Goal: Task Accomplishment & Management: Manage account settings

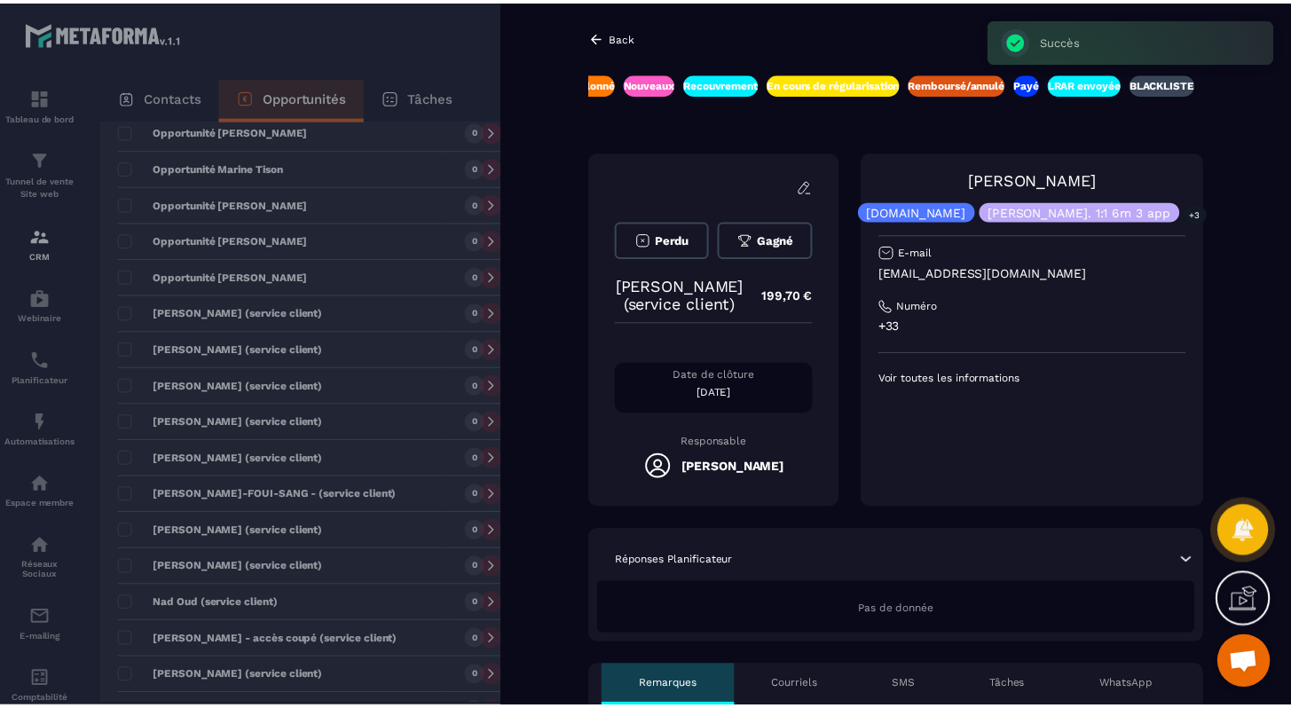
scroll to position [0, 580]
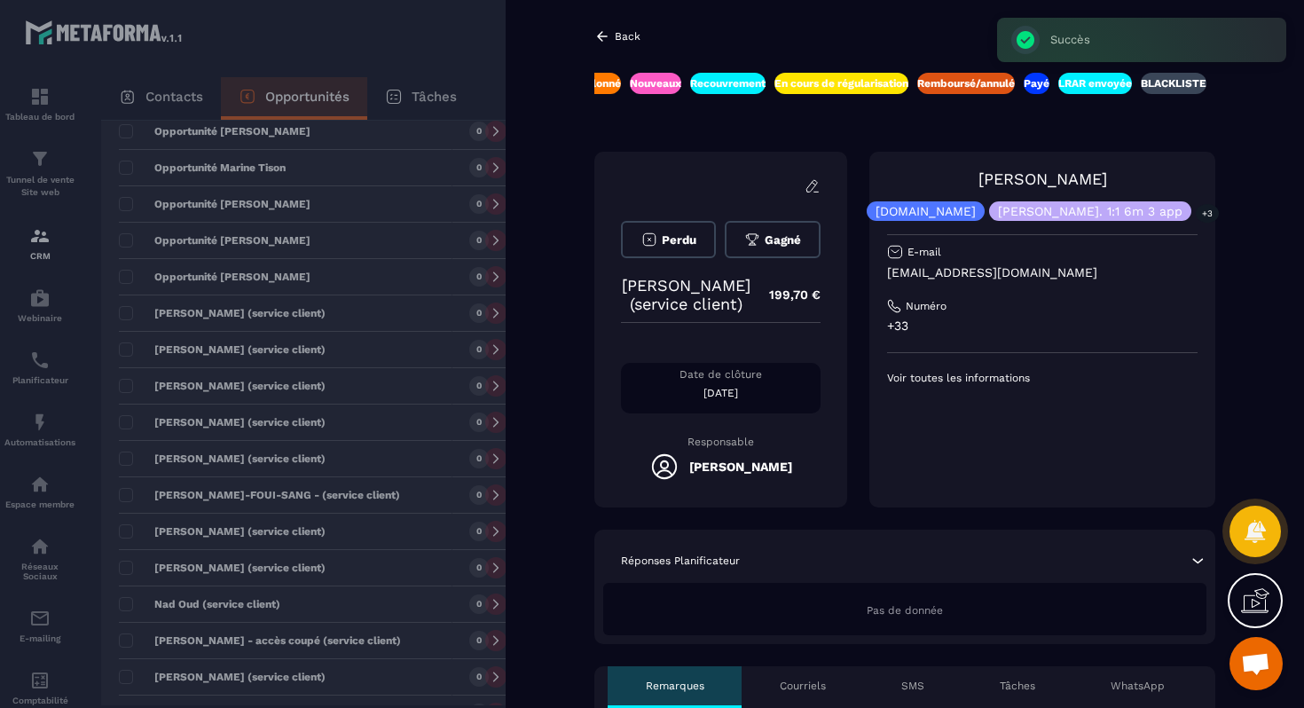
click at [1006, 269] on p "[EMAIL_ADDRESS][DOMAIN_NAME]" at bounding box center [1042, 272] width 311 height 17
copy div "[EMAIL_ADDRESS][DOMAIN_NAME]"
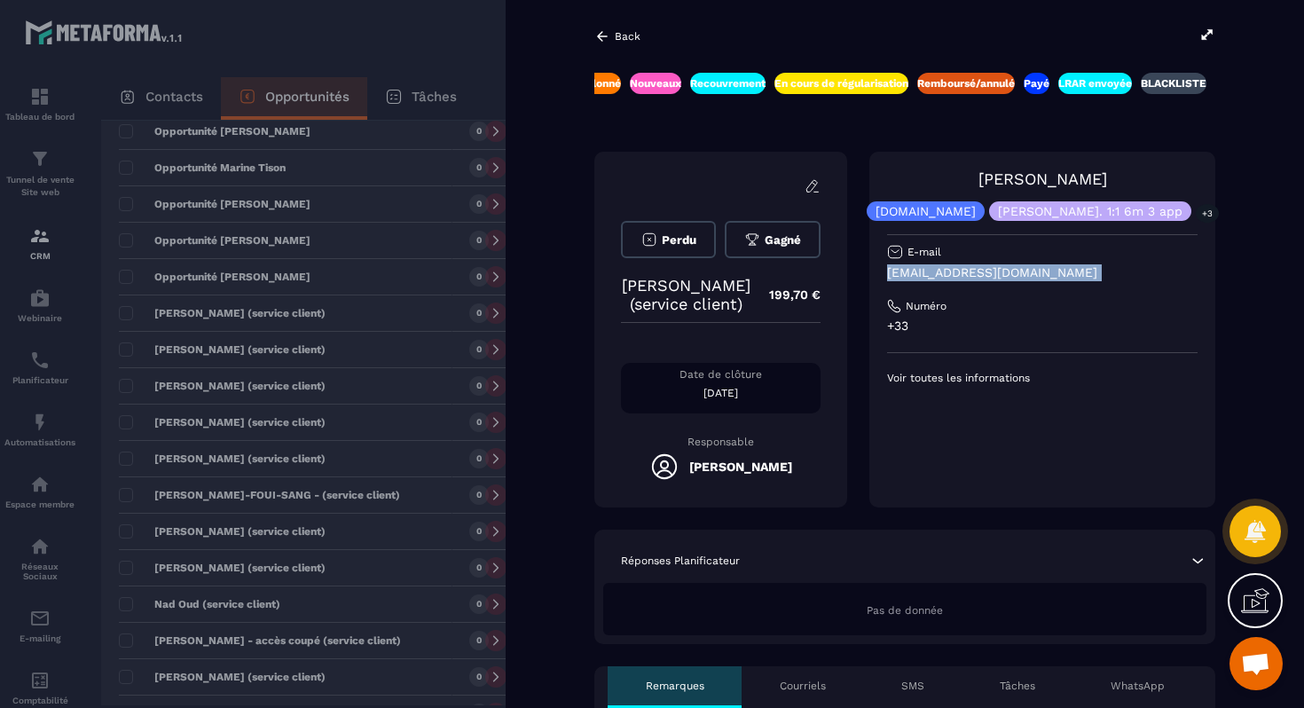
copy div "[EMAIL_ADDRESS][DOMAIN_NAME]"
click at [395, 413] on div at bounding box center [652, 354] width 1304 height 708
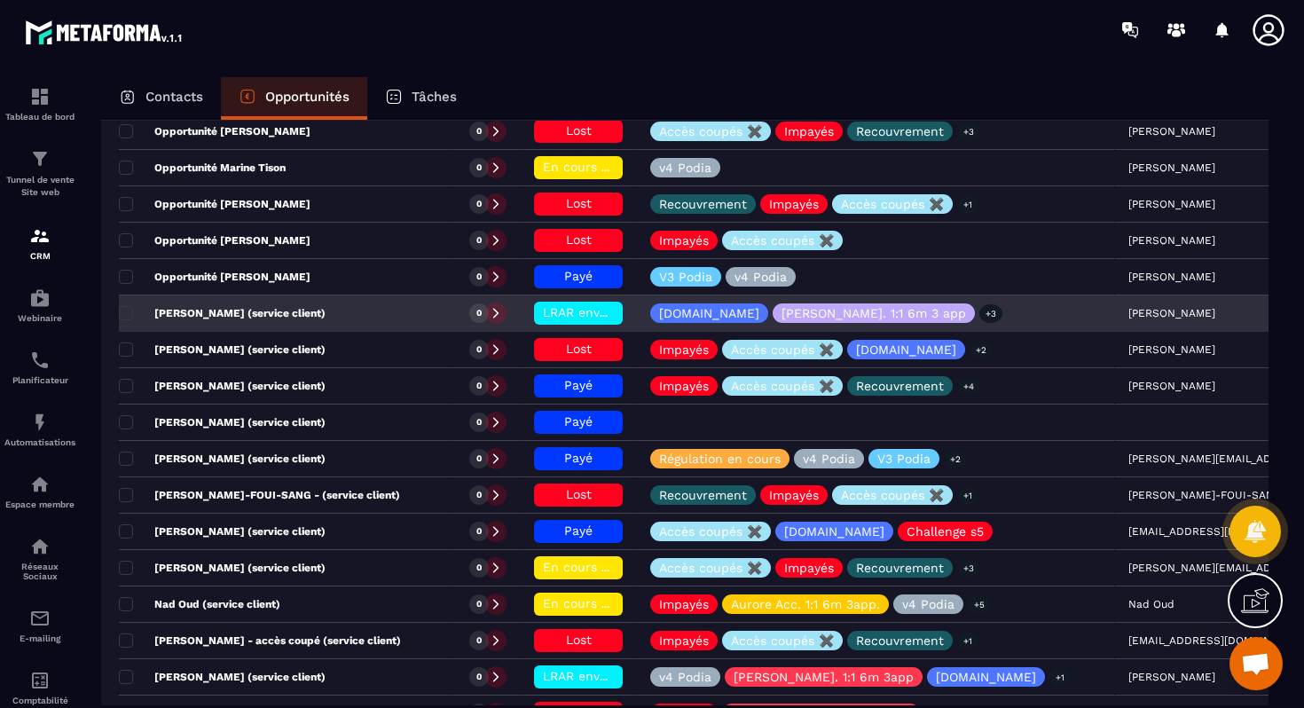
click at [543, 310] on span "LRAR envoyée" at bounding box center [585, 312] width 84 height 14
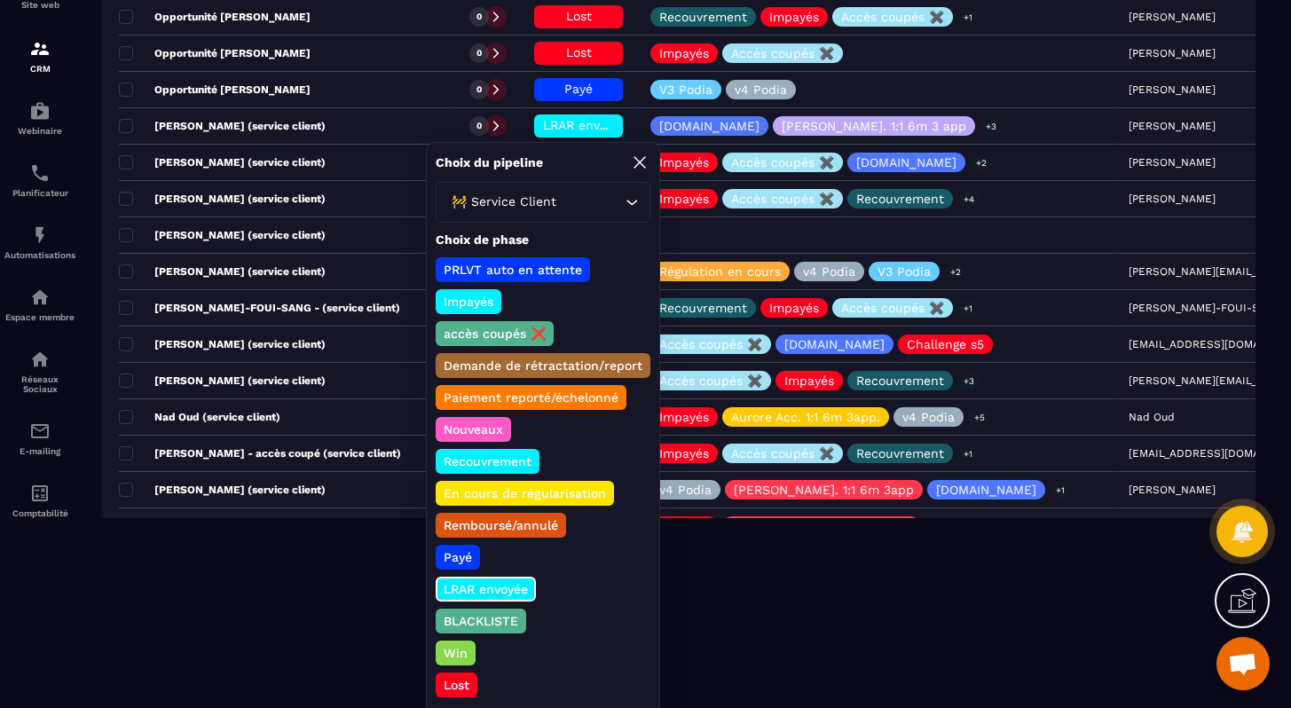
scroll to position [193, 0]
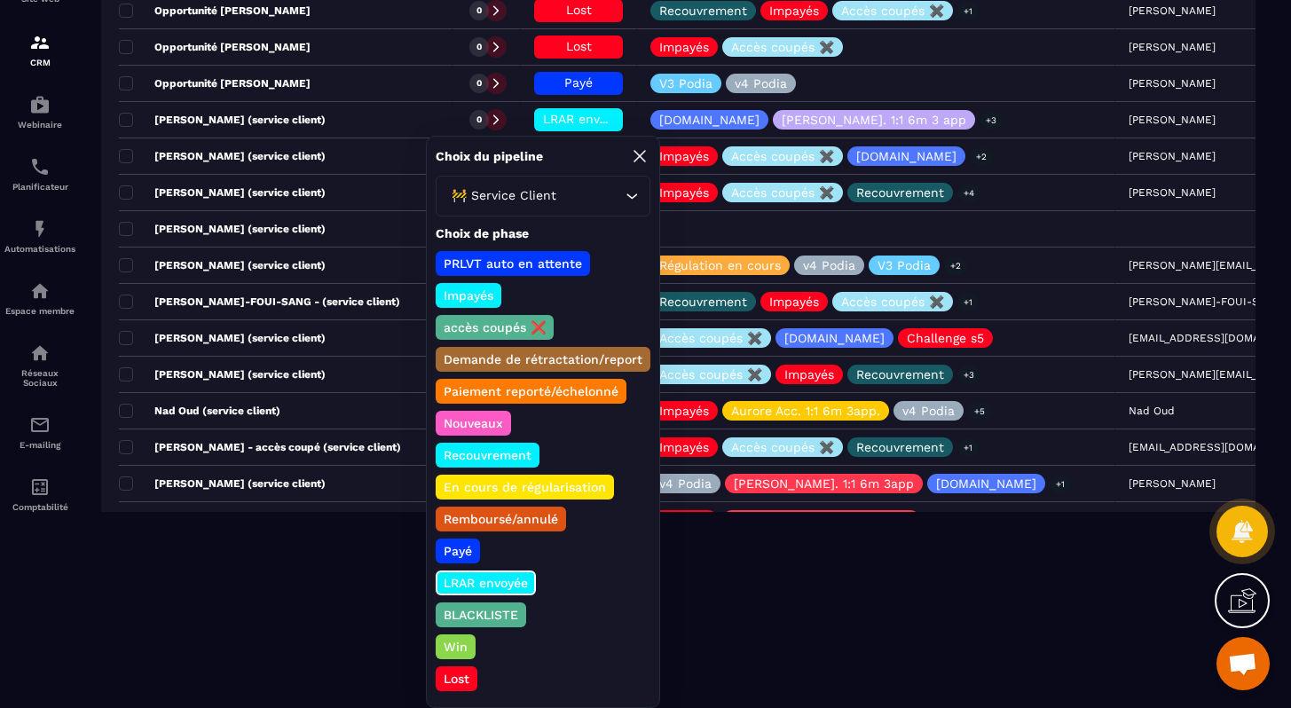
click at [465, 676] on p "Lost" at bounding box center [456, 679] width 31 height 18
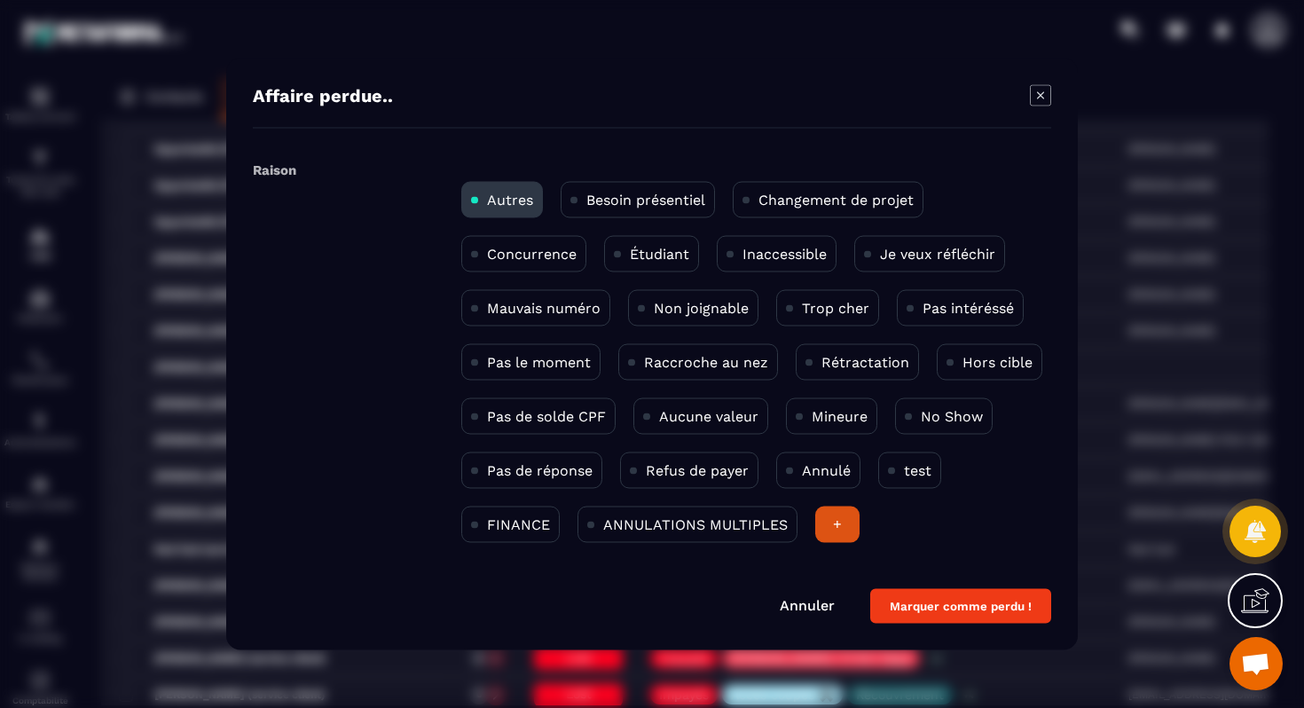
scroll to position [1473, 0]
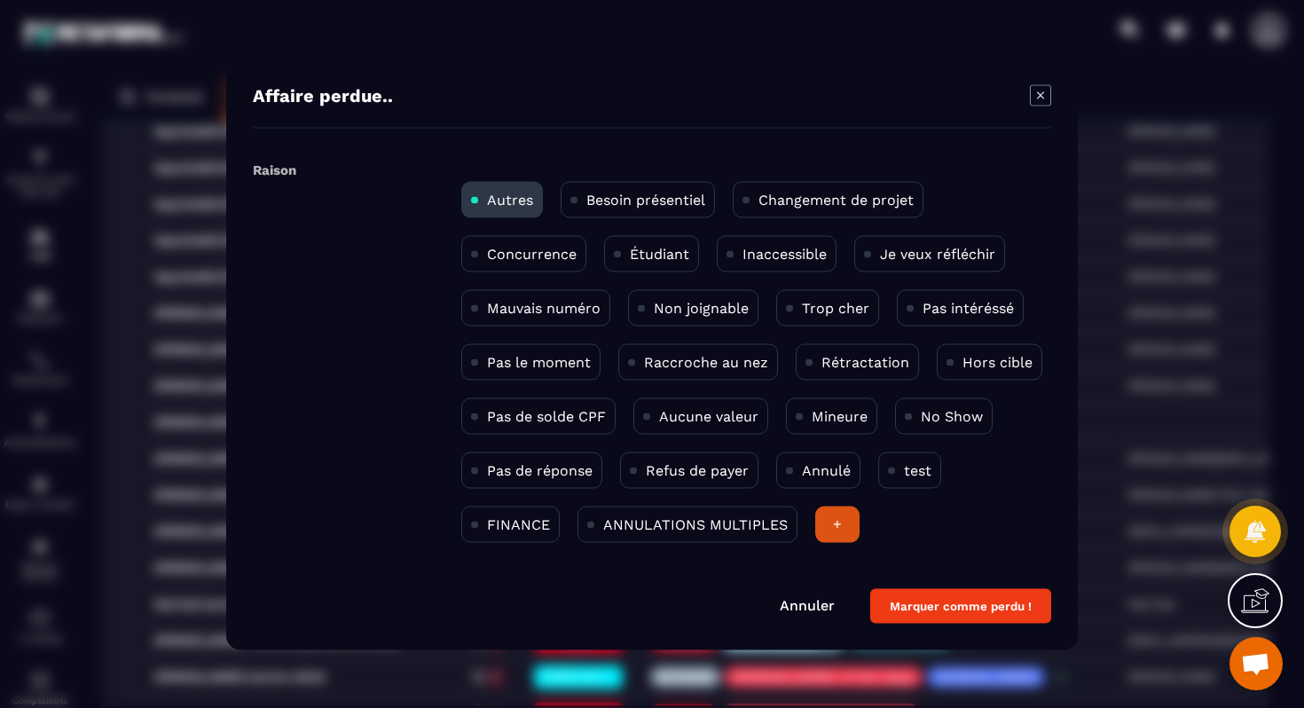
click at [673, 304] on p "Non joignable" at bounding box center [701, 308] width 95 height 17
click at [995, 616] on button "Marquer comme perdu !" at bounding box center [960, 606] width 181 height 35
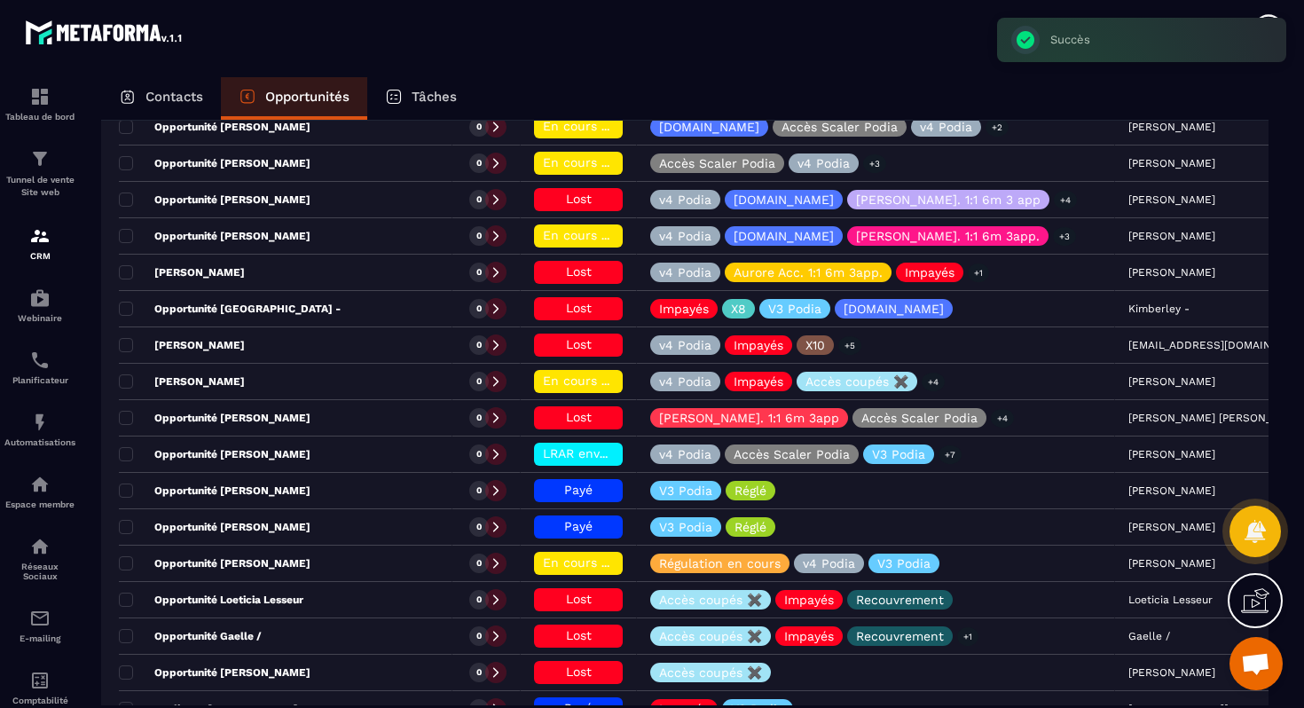
scroll to position [381, 0]
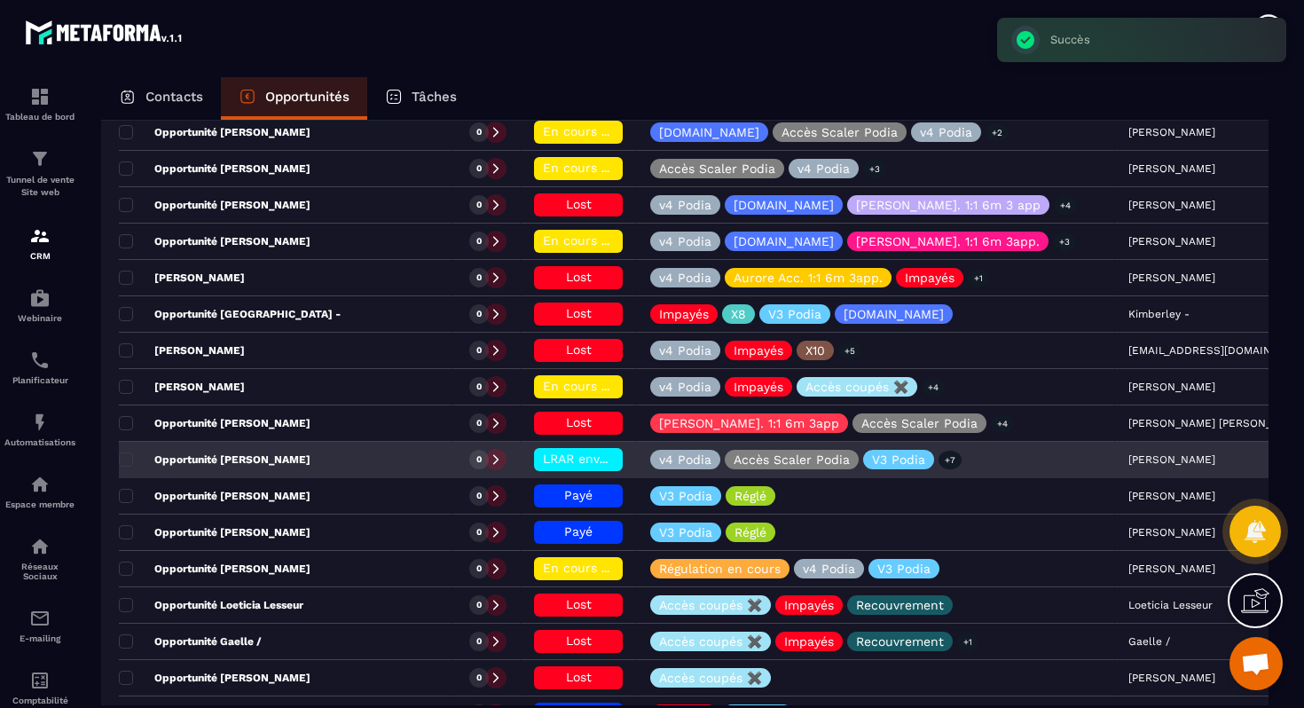
click at [275, 465] on p "Opportunité [PERSON_NAME]" at bounding box center [215, 459] width 192 height 14
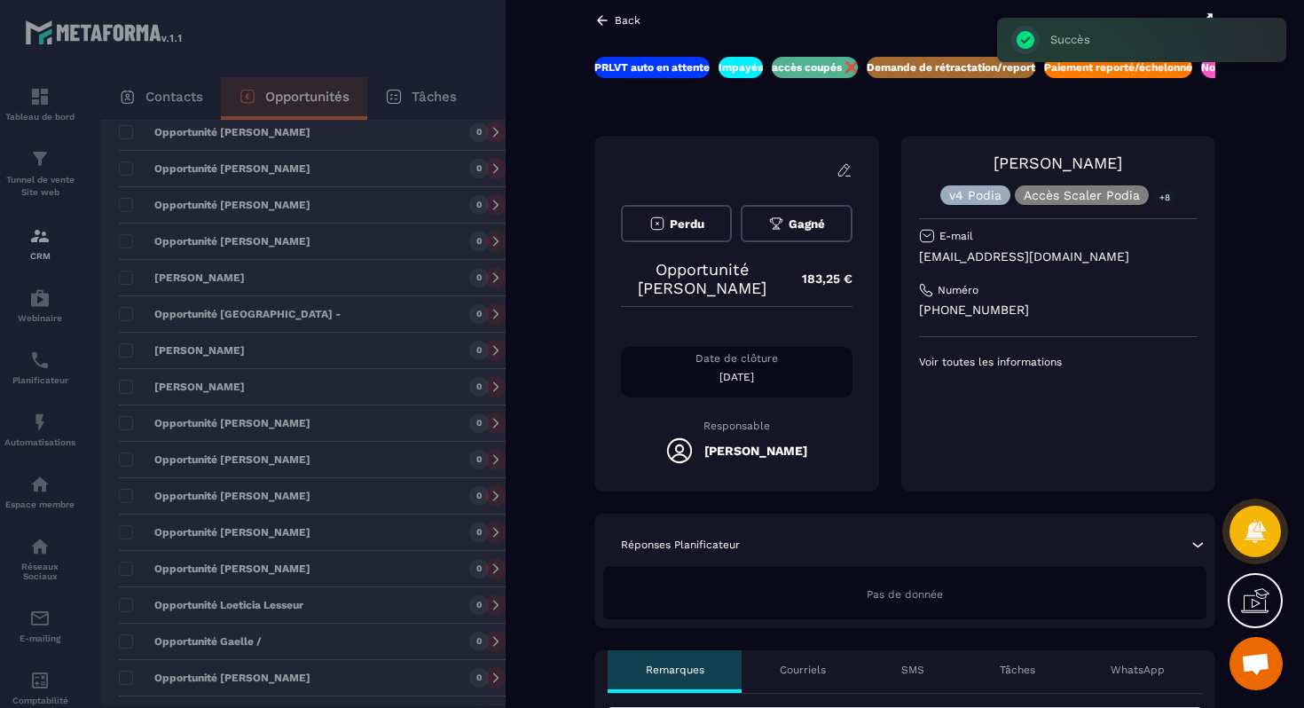
scroll to position [0, 38]
